Goal: Subscribe to service/newsletter

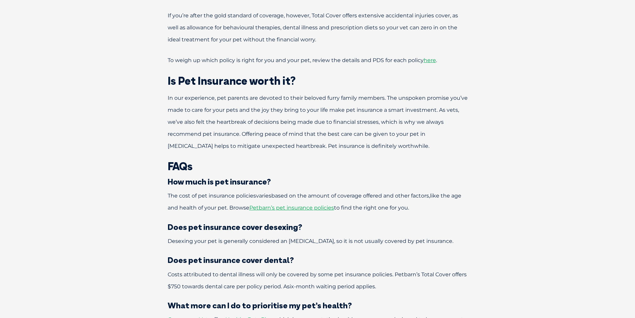
scroll to position [834, 0]
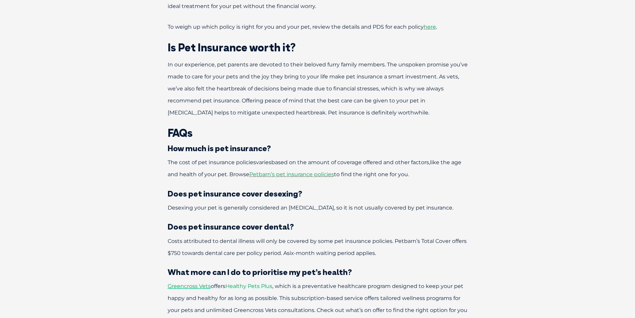
click at [241, 283] on span "Healthy Pets Plus" at bounding box center [248, 286] width 47 height 6
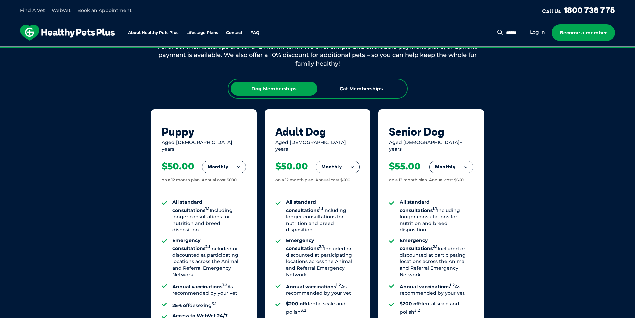
scroll to position [434, 0]
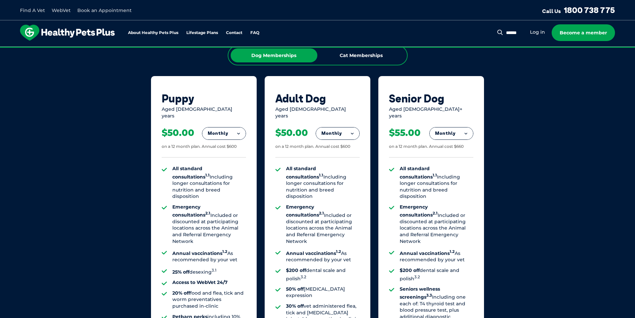
click at [345, 127] on button "Monthly" at bounding box center [337, 133] width 43 height 12
click at [345, 140] on li "Fortnightly" at bounding box center [337, 147] width 43 height 16
click at [335, 128] on button "Fortnightly" at bounding box center [335, 133] width 47 height 12
click at [328, 158] on li "Monthly" at bounding box center [335, 163] width 47 height 16
